Goal: Task Accomplishment & Management: Use online tool/utility

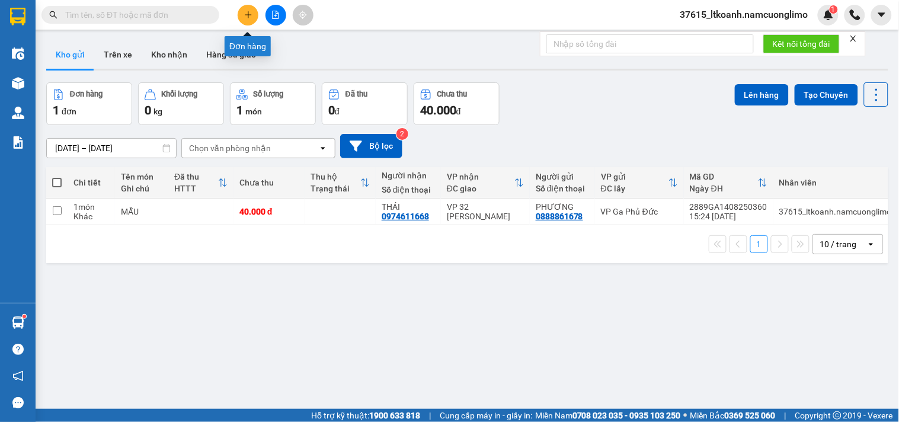
click at [251, 11] on icon "plus" at bounding box center [248, 15] width 8 height 8
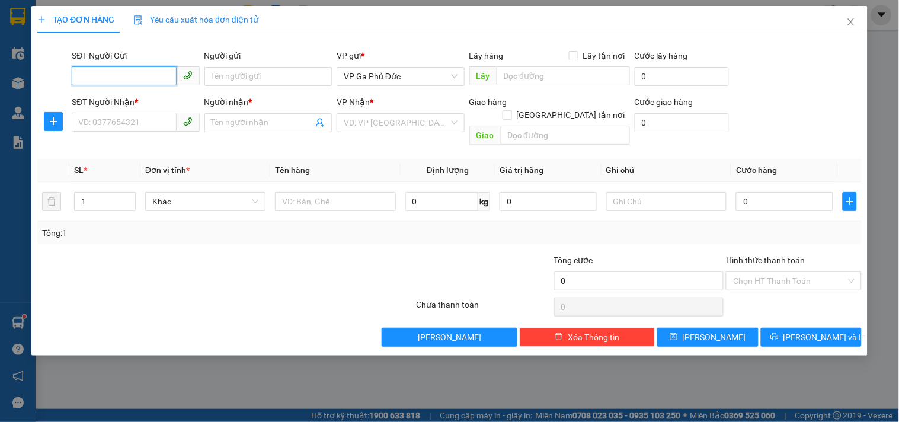
click at [144, 73] on input "SĐT Người Gửi" at bounding box center [124, 75] width 104 height 19
click at [140, 108] on div "0904279359 - BS HƯƠNG" at bounding box center [136, 100] width 128 height 19
type input "0904279359"
type input "BS HƯƠNG"
type input "0904279359"
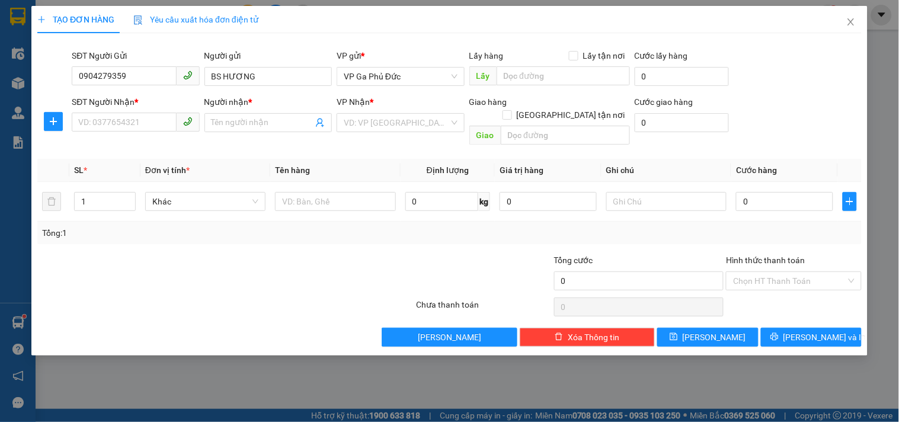
click at [150, 103] on div "SĐT Người Nhận *" at bounding box center [135, 101] width 127 height 13
click at [150, 113] on input "SĐT Người Nhận *" at bounding box center [124, 122] width 104 height 19
click at [129, 121] on input "SĐT Người Nhận *" at bounding box center [124, 122] width 104 height 19
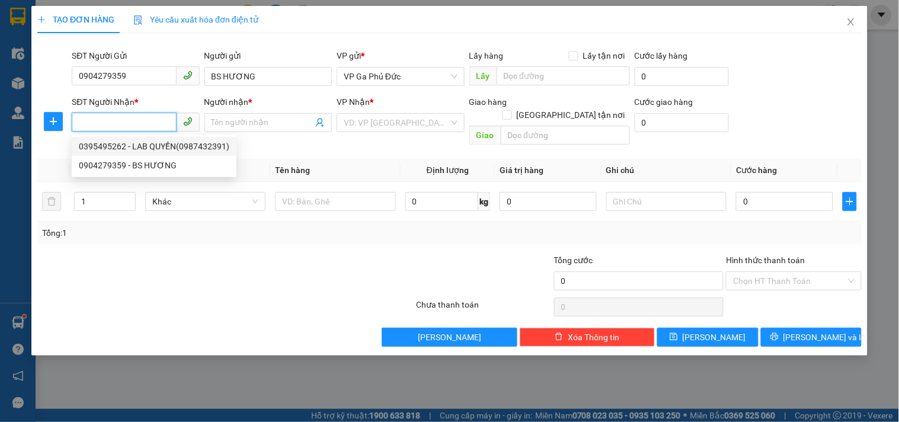
click at [187, 151] on div "0395495262 - LAB QUYỀN(0987432391)" at bounding box center [154, 146] width 151 height 13
type input "0395495262"
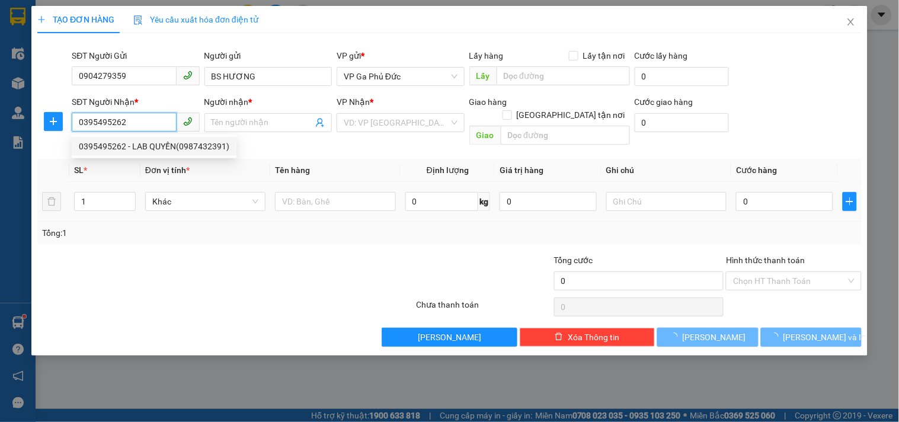
type input "LAB QUYỀN(0987432391)"
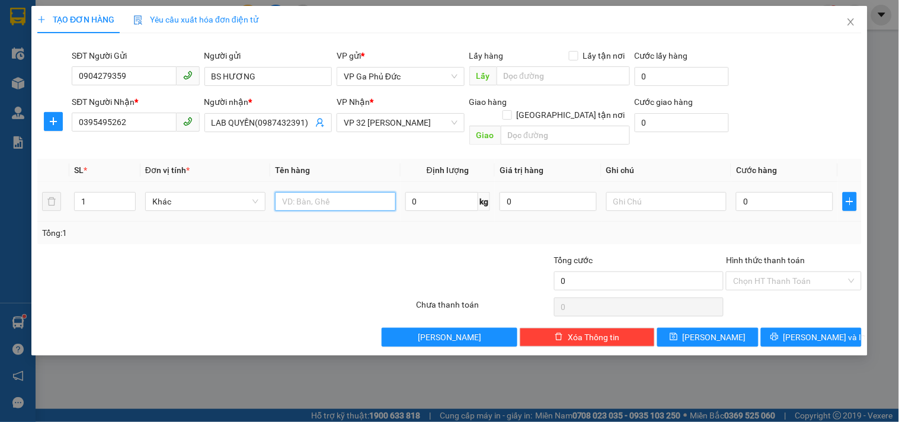
drag, startPoint x: 311, startPoint y: 185, endPoint x: 309, endPoint y: 176, distance: 9.1
click at [312, 190] on div at bounding box center [335, 202] width 120 height 24
type input "MR"
type input "3"
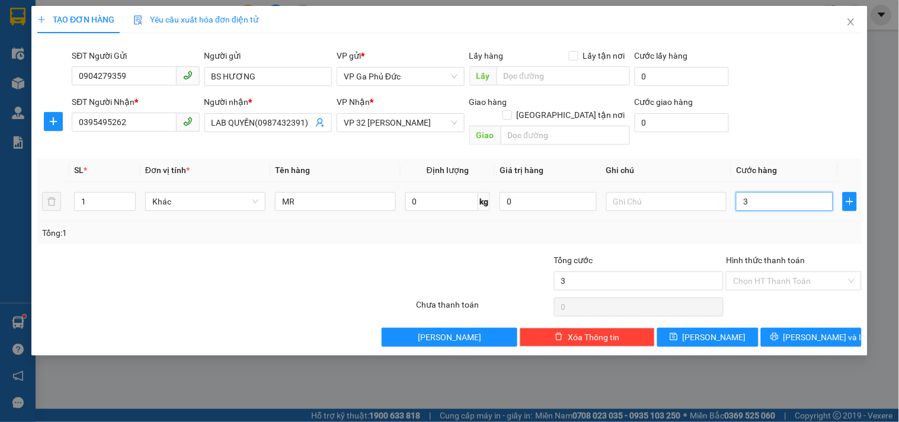
type input "3"
type input "35"
type input "35.000"
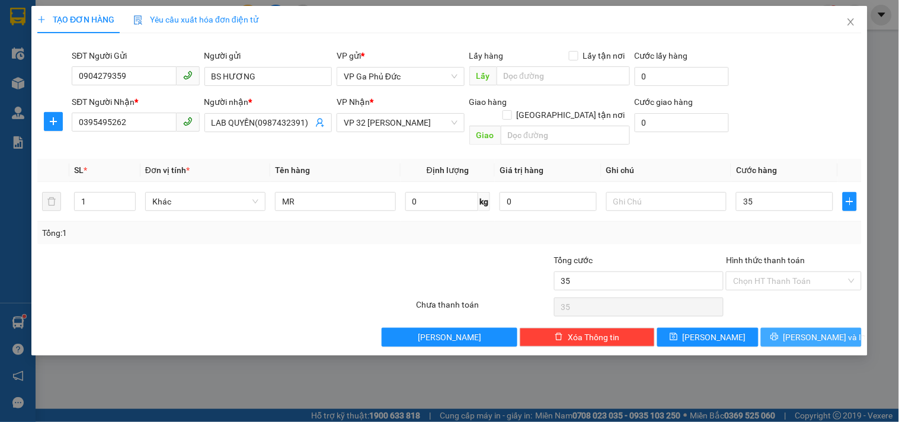
type input "35.000"
drag, startPoint x: 821, startPoint y: 322, endPoint x: 828, endPoint y: 328, distance: 8.4
click at [824, 331] on span "[PERSON_NAME] và In" at bounding box center [824, 337] width 83 height 13
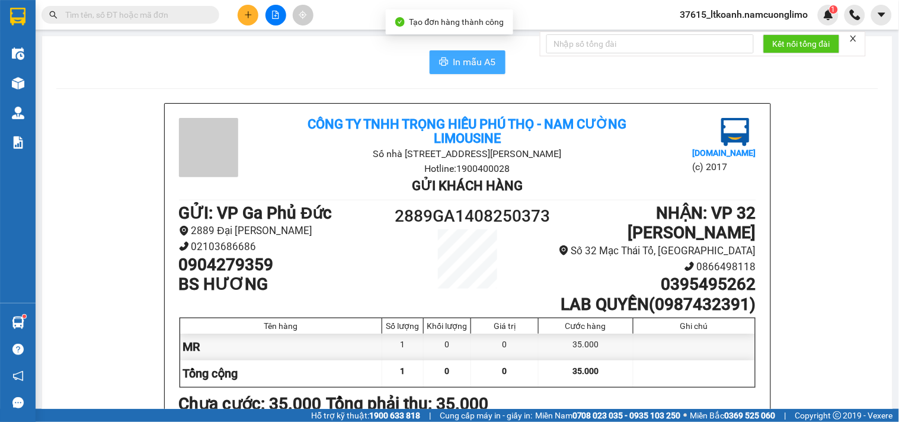
click at [471, 59] on span "In mẫu A5" at bounding box center [474, 62] width 43 height 15
